Goal: Task Accomplishment & Management: Find specific page/section

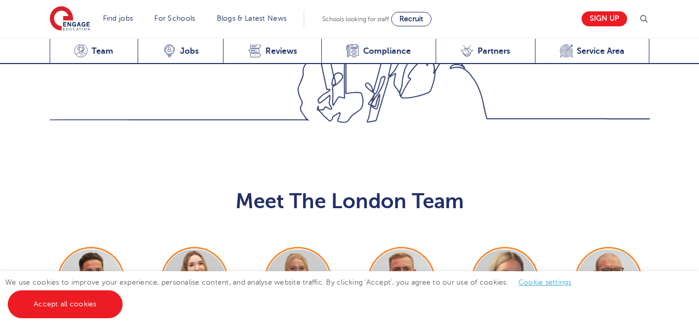
scroll to position [983, 0]
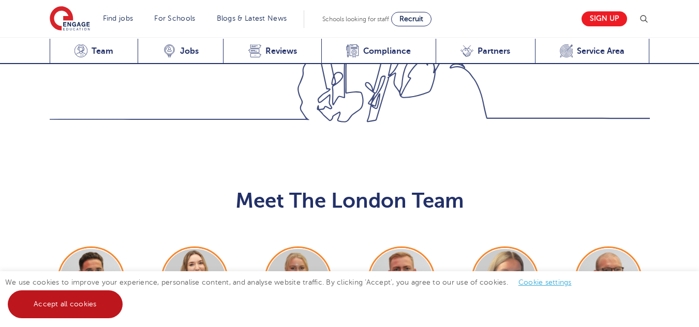
click at [93, 310] on link "Accept all cookies" at bounding box center [65, 305] width 115 height 28
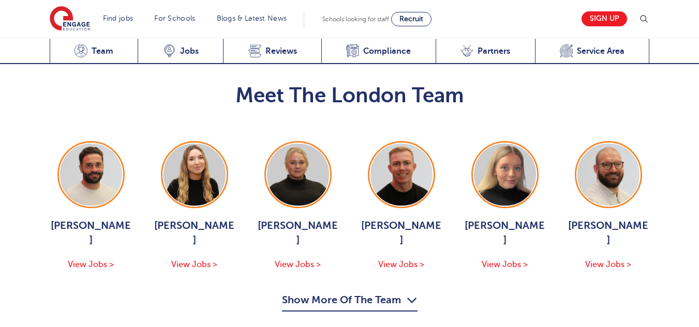
scroll to position [1088, 0]
click at [306, 293] on button "Show More Of The Team" at bounding box center [350, 303] width 136 height 20
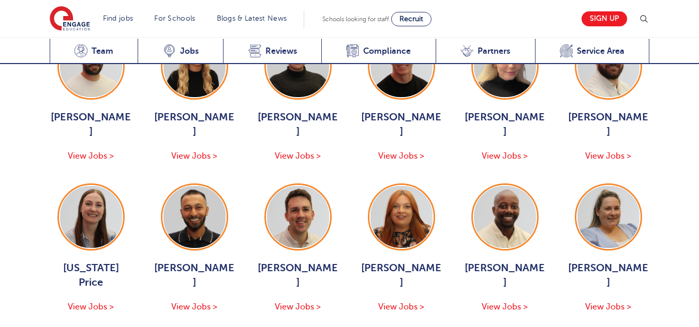
scroll to position [1164, 0]
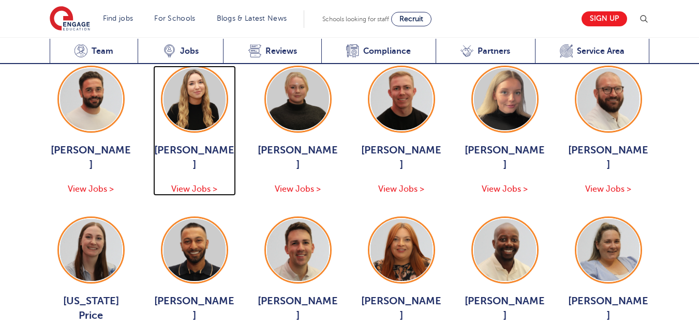
click at [200, 166] on div "Alice Thwaites View Jobs >" at bounding box center [194, 169] width 83 height 53
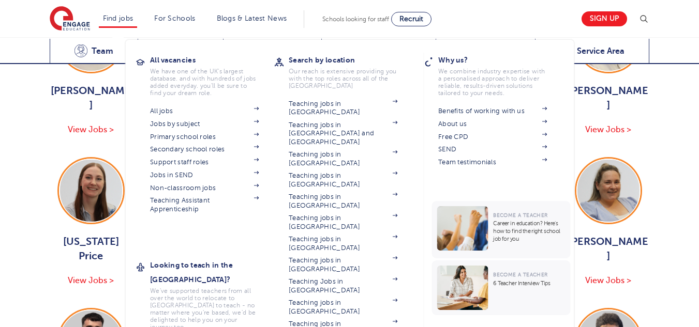
scroll to position [1224, 0]
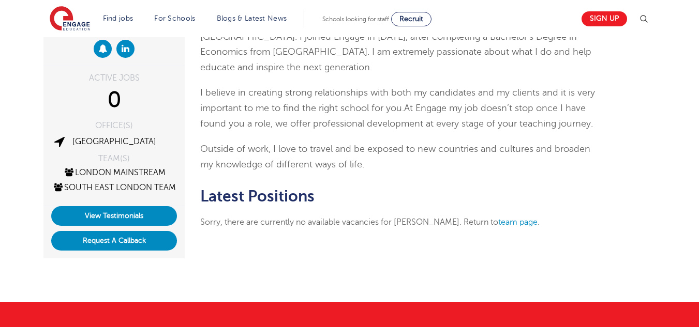
scroll to position [155, 0]
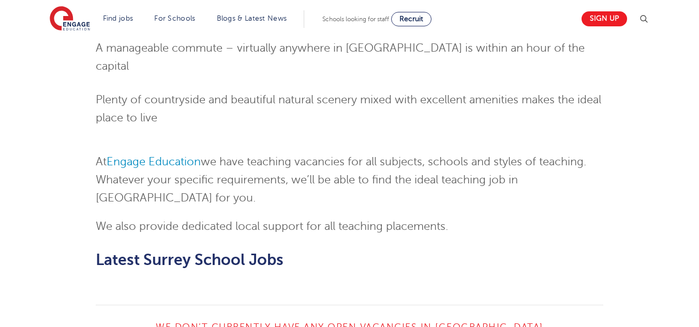
scroll to position [1018, 0]
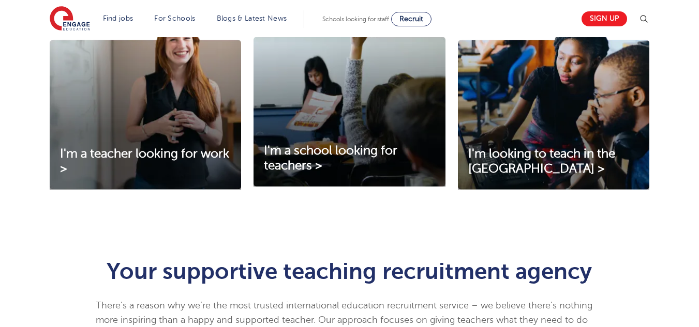
scroll to position [391, 0]
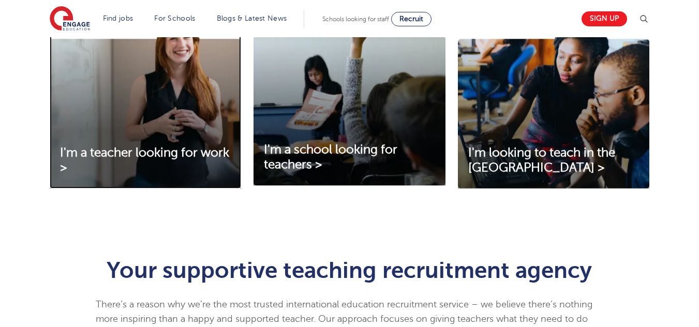
click at [166, 144] on img at bounding box center [145, 102] width 191 height 173
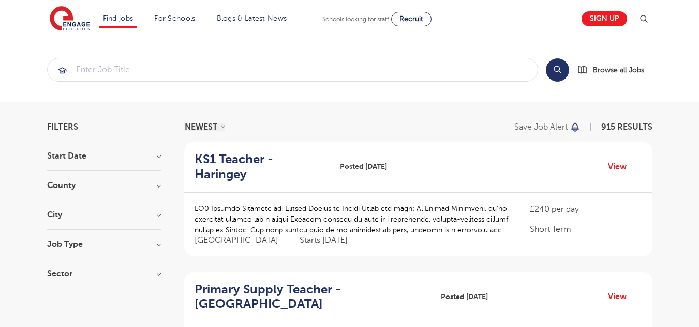
click at [146, 182] on h3 "County" at bounding box center [104, 186] width 114 height 8
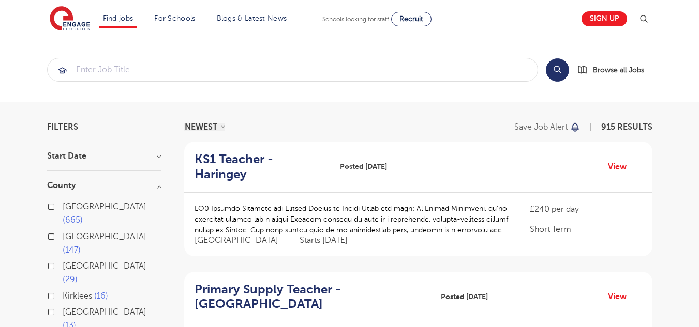
click at [63, 206] on label "London 665" at bounding box center [112, 213] width 98 height 27
click at [63, 206] on input "London 665" at bounding box center [66, 205] width 7 height 7
checkbox input "true"
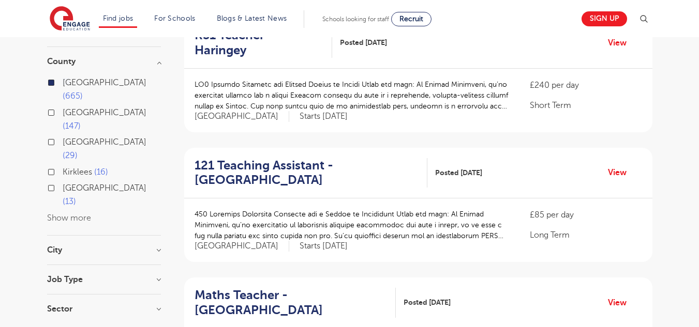
scroll to position [125, 0]
click at [108, 186] on section "Start Date County London 665 Hertfordshire 147 Leeds 29 Kirklees 16 East Sussex…" at bounding box center [104, 175] width 114 height 296
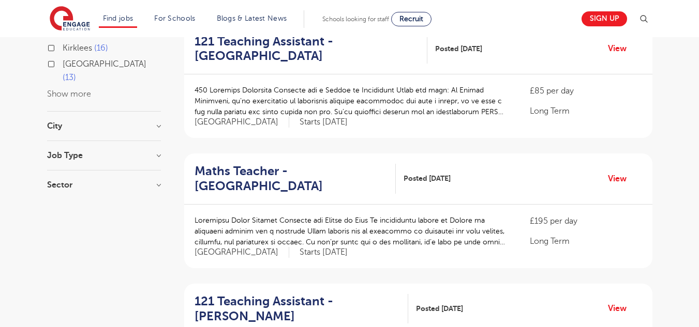
scroll to position [249, 0]
click at [156, 122] on h3 "City" at bounding box center [104, 126] width 114 height 8
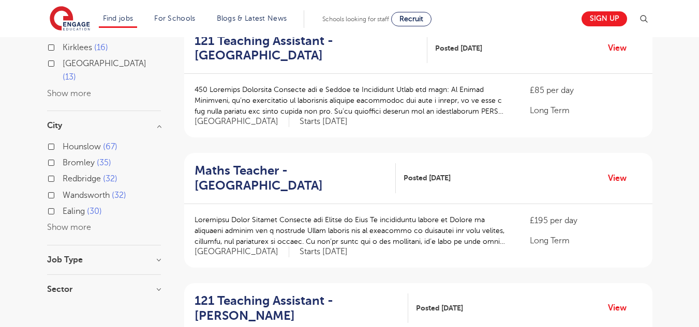
click at [66, 223] on button "Show more" at bounding box center [69, 227] width 44 height 9
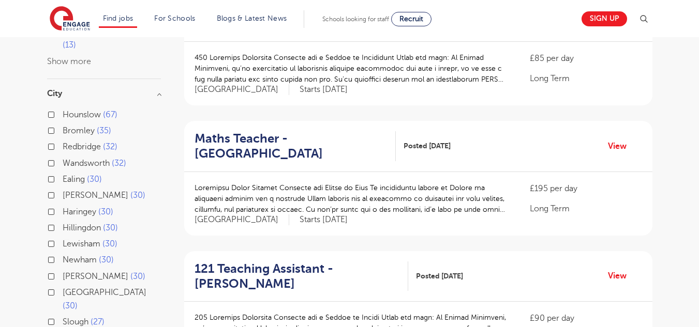
scroll to position [284, 0]
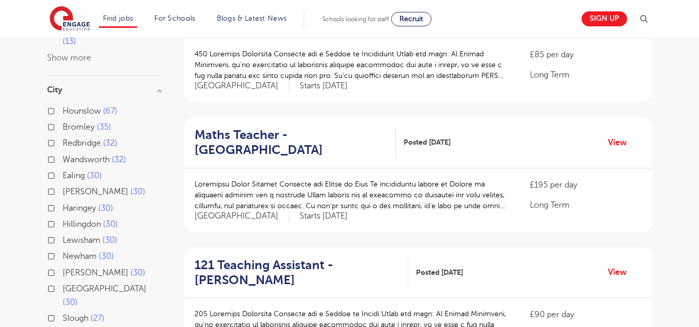
click at [63, 266] on label "Sutton 30" at bounding box center [104, 272] width 83 height 13
click at [63, 268] on input "Sutton 30" at bounding box center [66, 271] width 7 height 7
checkbox input "true"
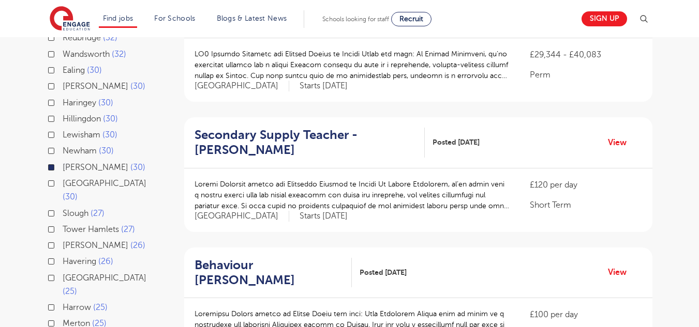
scroll to position [220, 0]
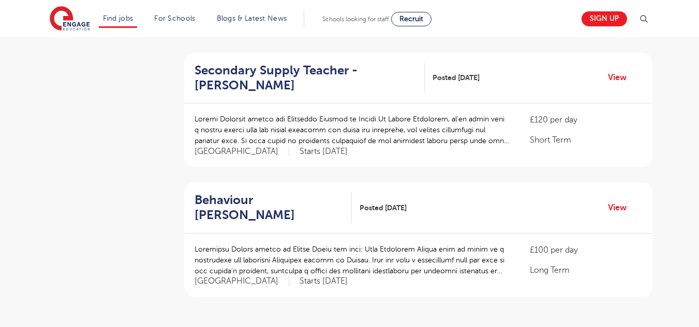
scroll to position [1131, 0]
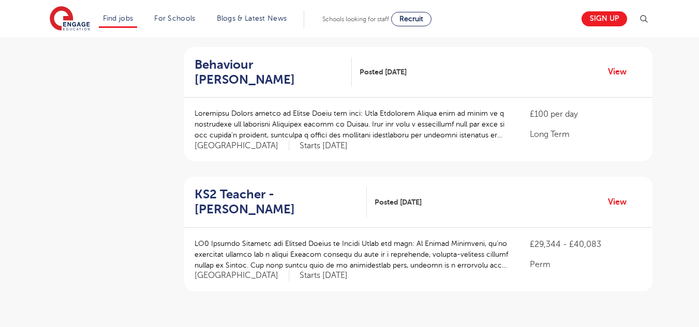
scroll to position [1136, 0]
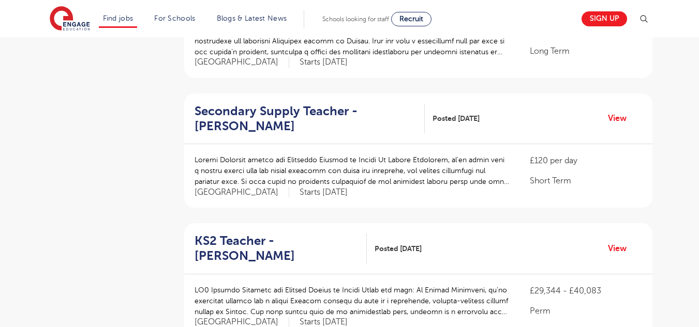
scroll to position [1088, 0]
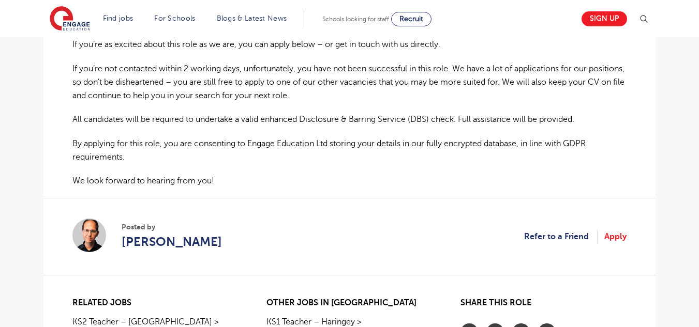
scroll to position [647, 0]
